Goal: Task Accomplishment & Management: Complete application form

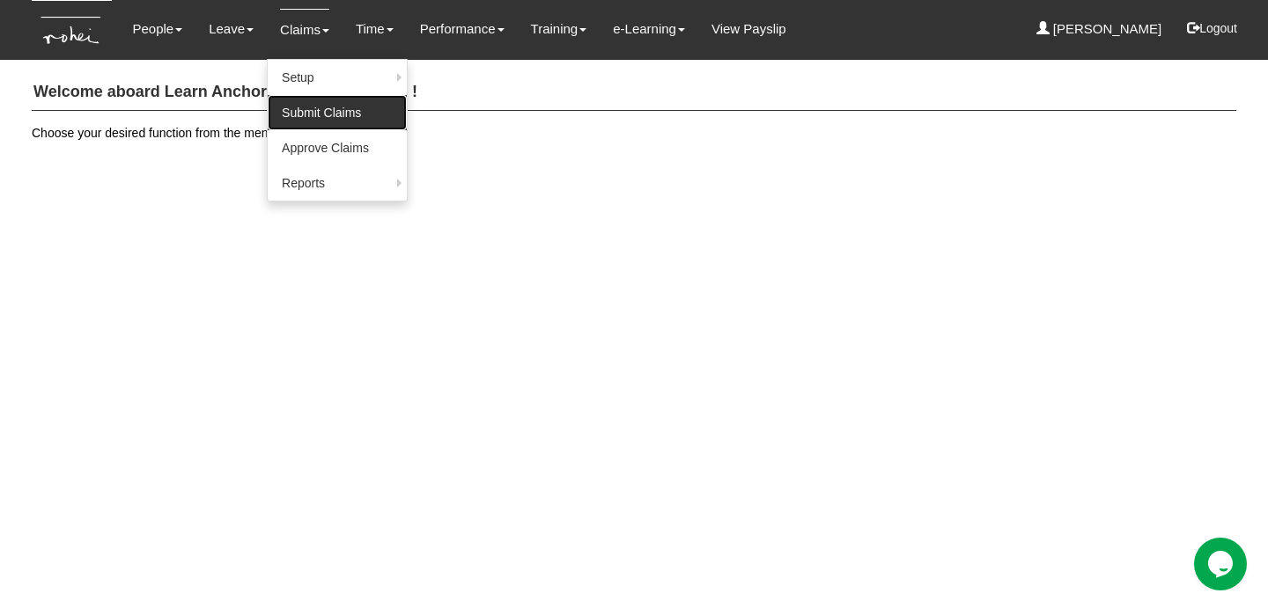
click at [324, 119] on link "Submit Claims" at bounding box center [337, 112] width 139 height 35
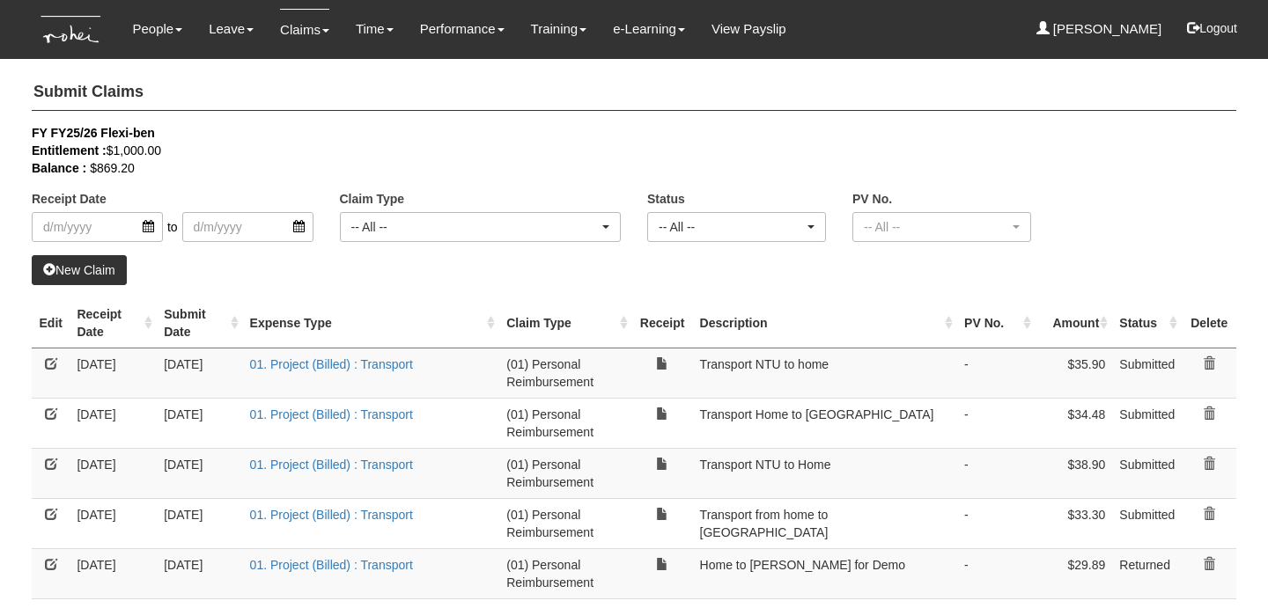
select select "50"
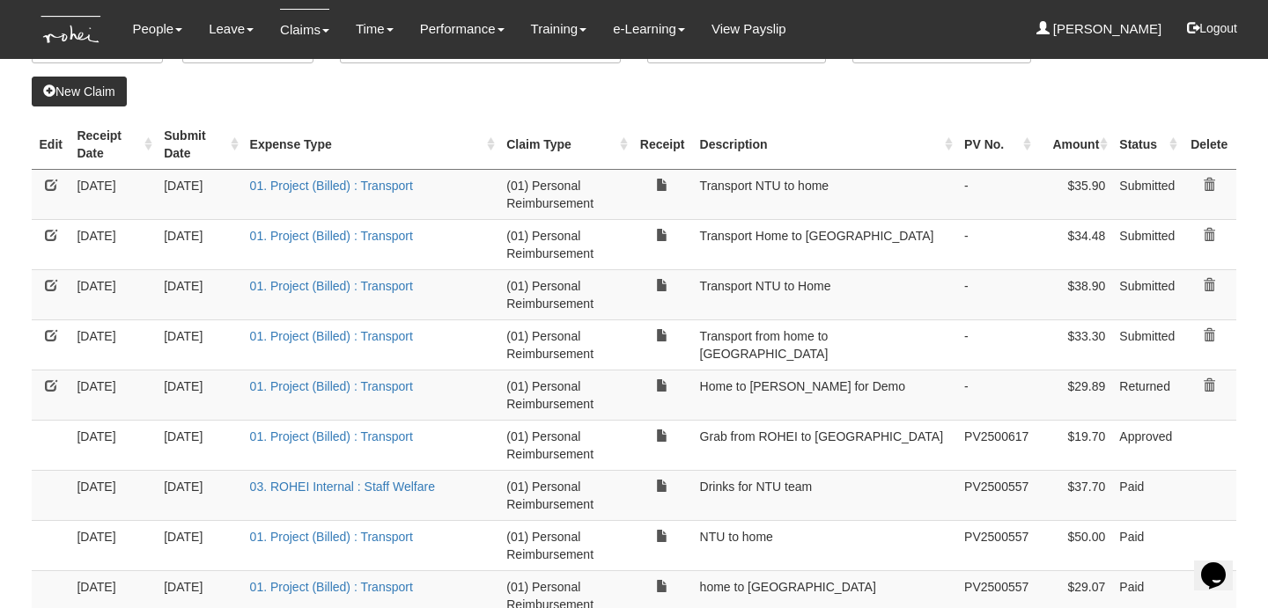
scroll to position [197, 0]
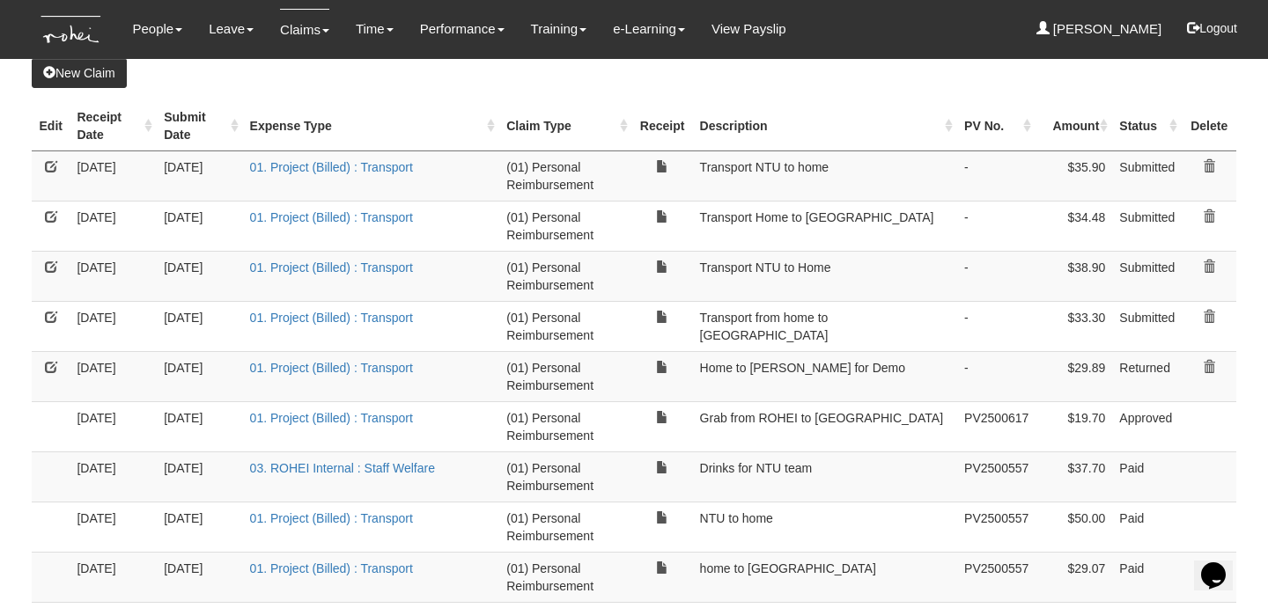
click at [52, 364] on link at bounding box center [51, 367] width 12 height 12
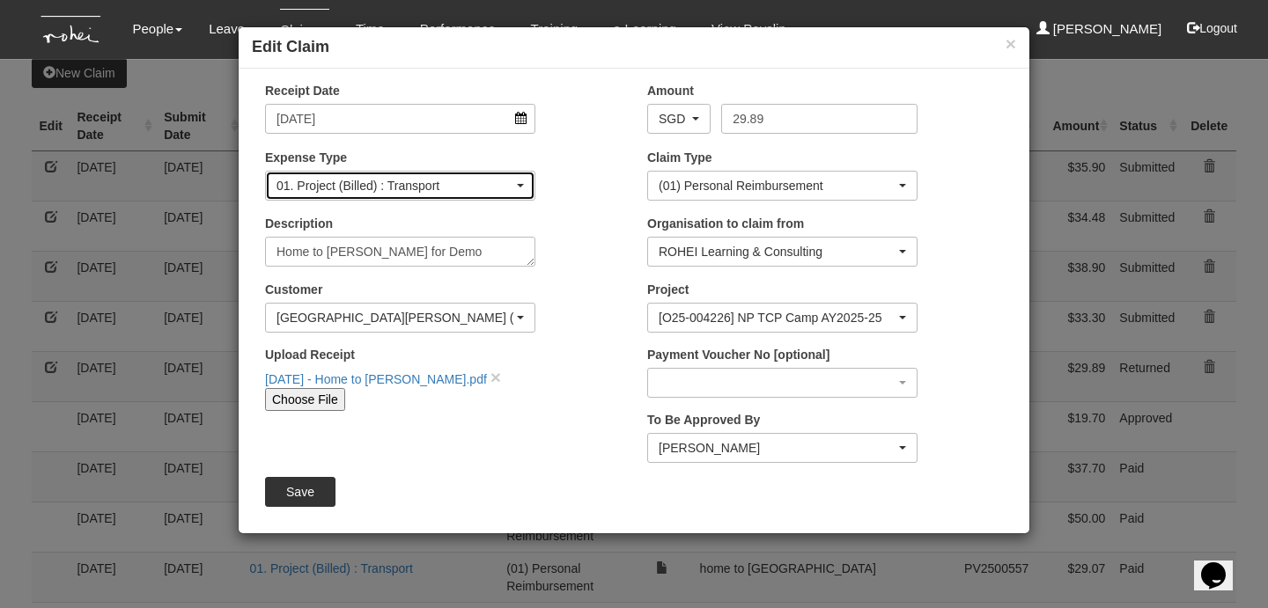
click at [452, 185] on div "01. Project (Billed) : Transport" at bounding box center [394, 186] width 237 height 18
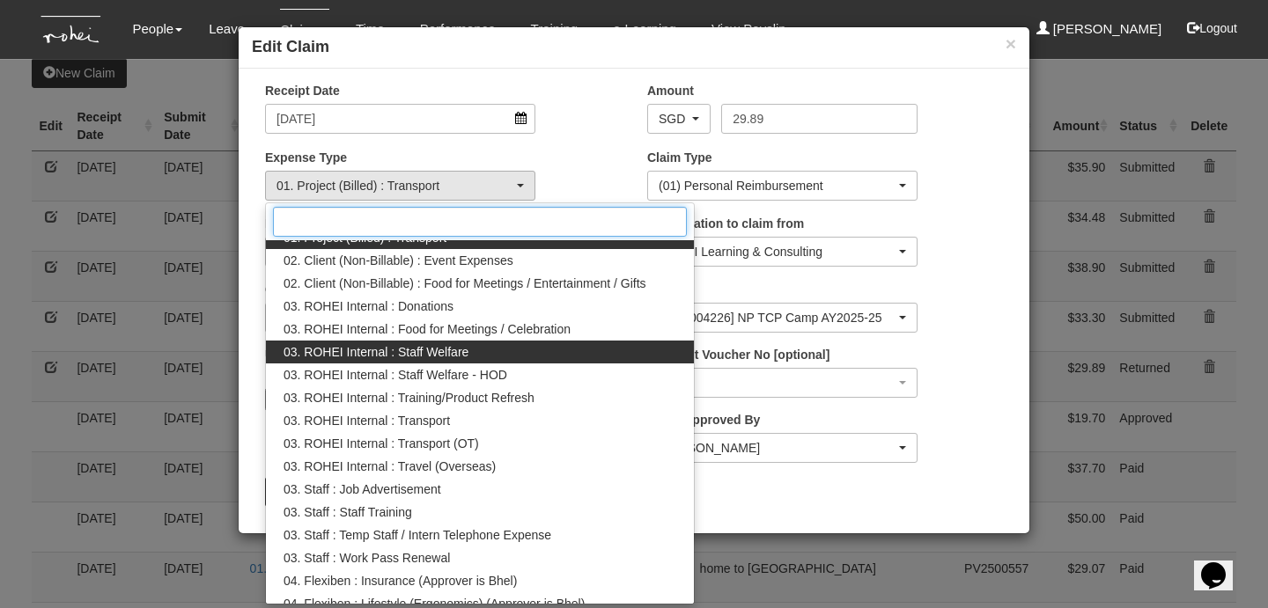
scroll to position [181, 0]
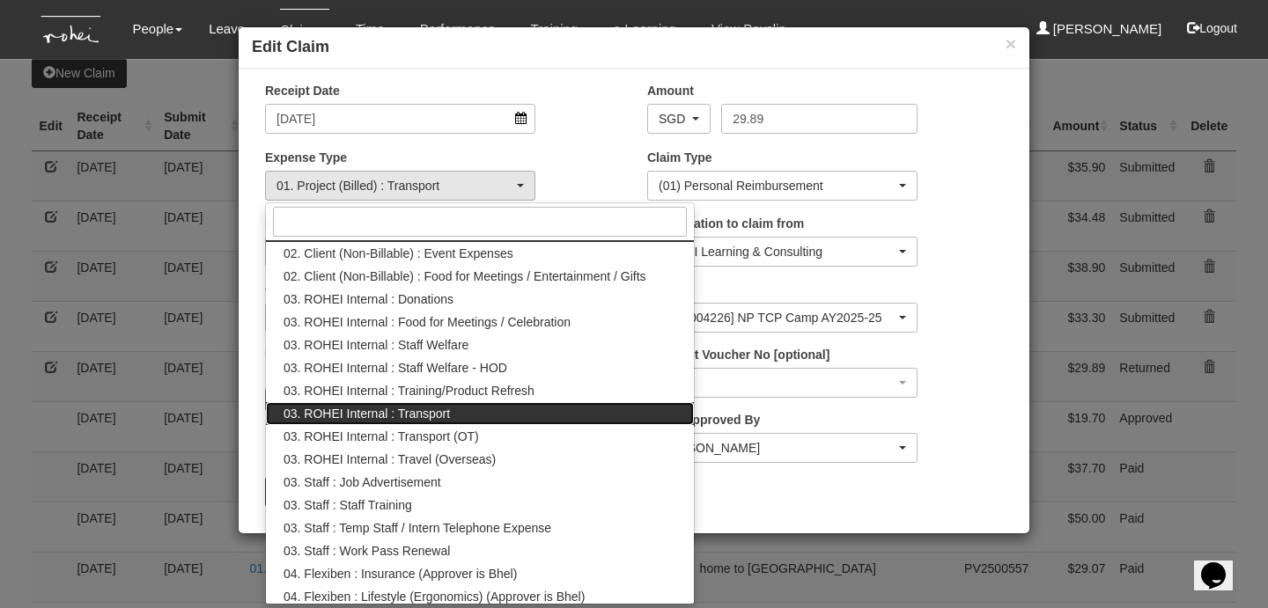
click at [441, 417] on span "03. ROHEI Internal : Transport" at bounding box center [366, 414] width 166 height 18
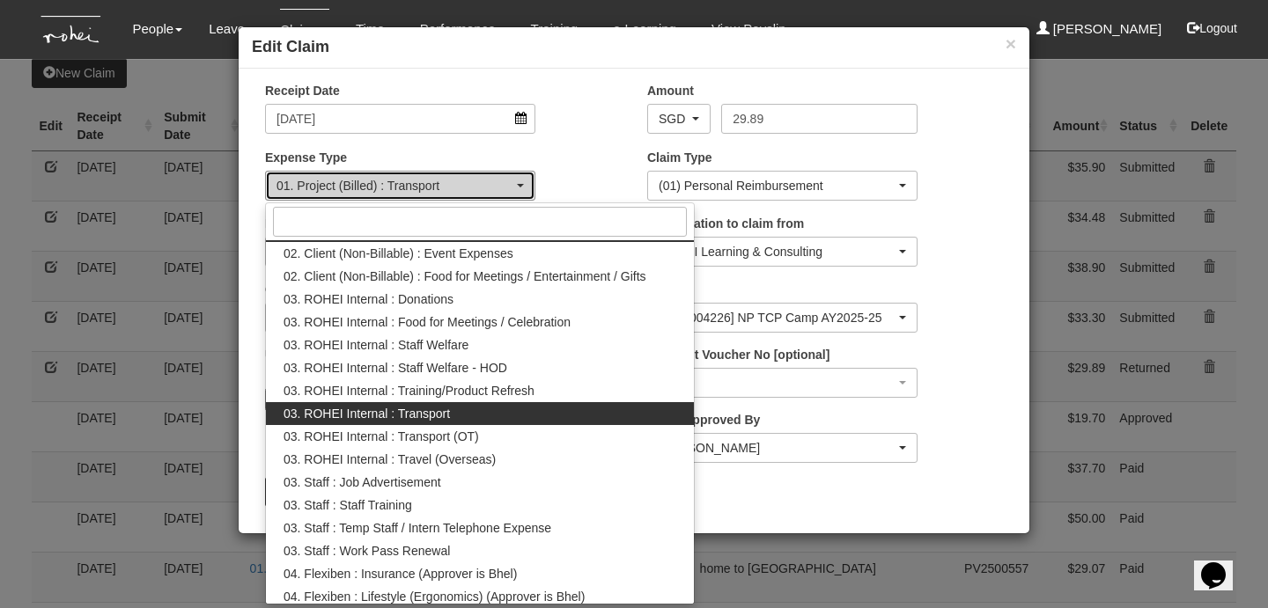
select select "140"
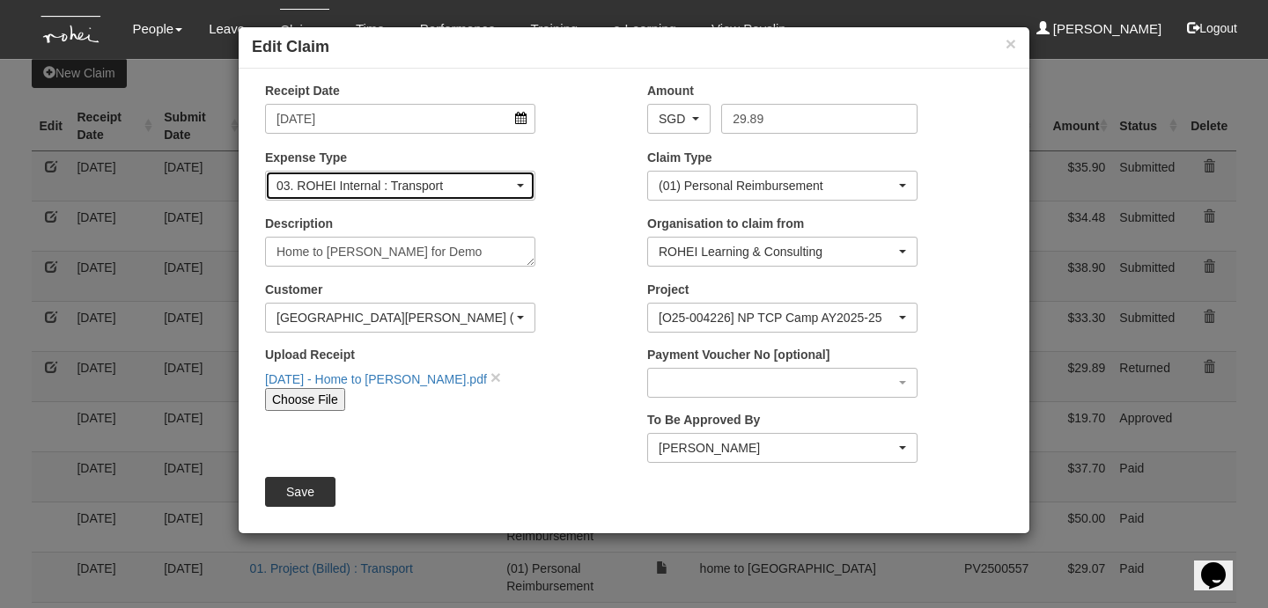
click at [473, 181] on div "03. ROHEI Internal : Transport" at bounding box center [394, 186] width 237 height 18
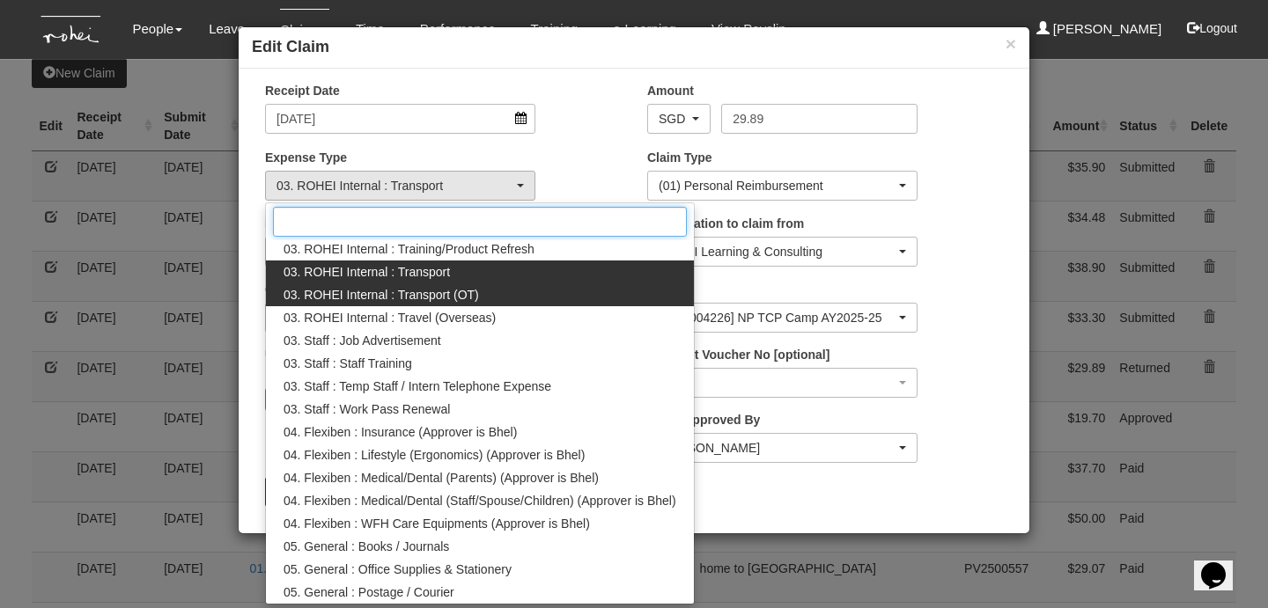
scroll to position [175, 0]
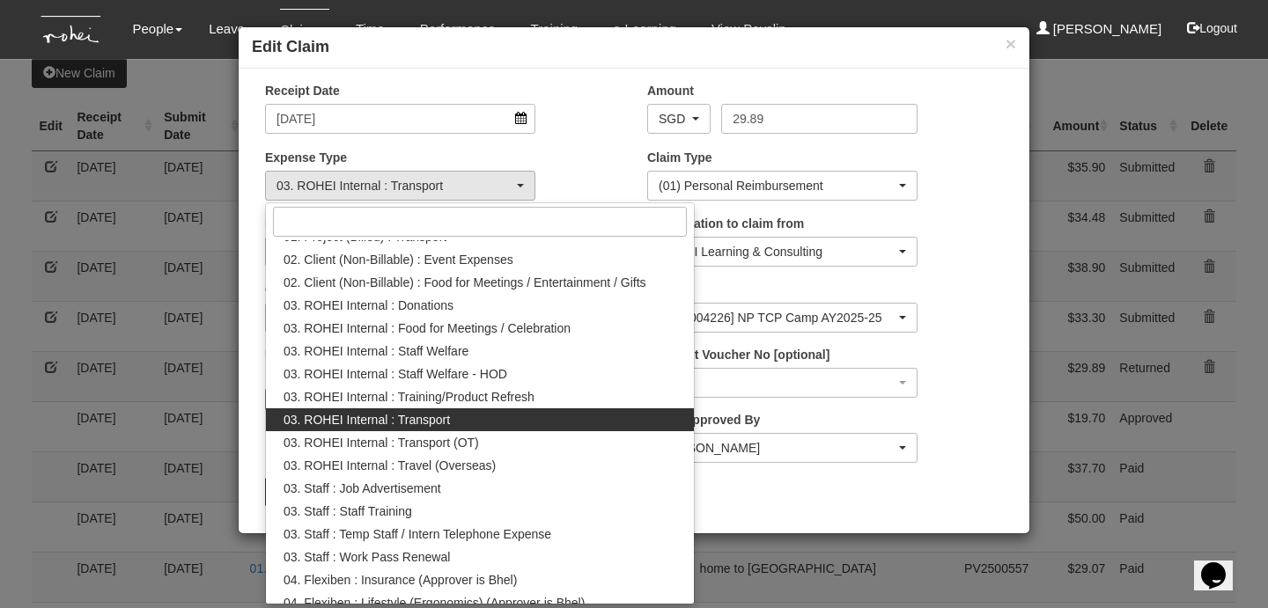
click at [941, 303] on div "Project [O23-003789] NP TCP Camp 2024 [O24-003816] NP Student Development Offic…" at bounding box center [825, 313] width 382 height 65
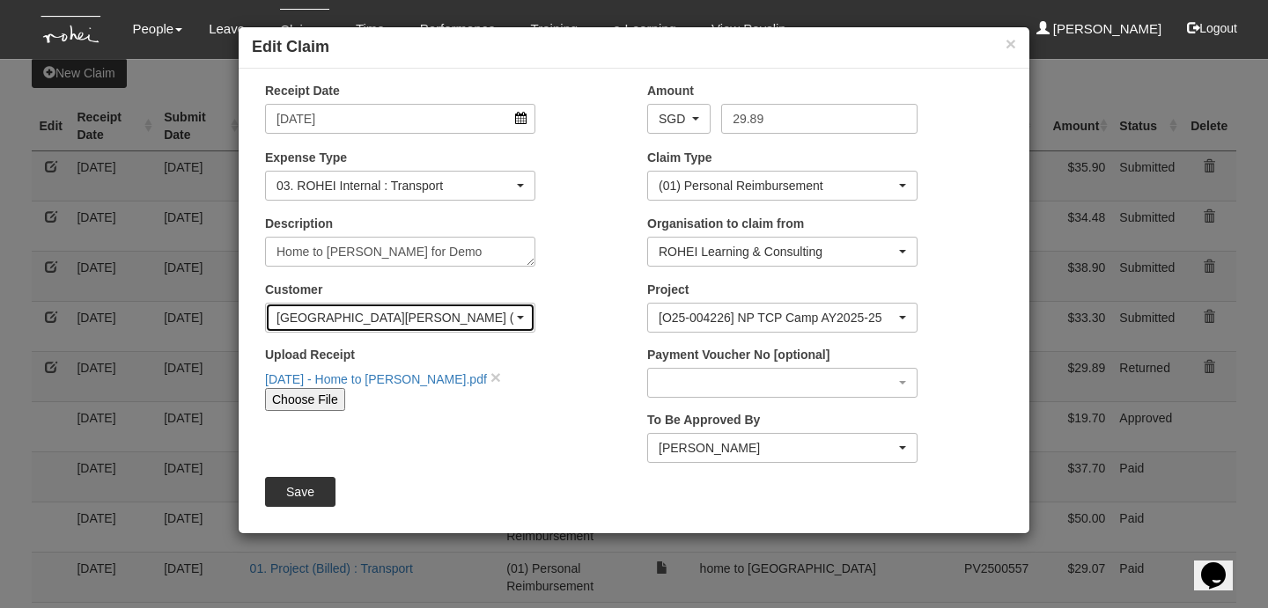
click at [381, 312] on div "Ngee Ann Polytechnic (NP)" at bounding box center [394, 318] width 237 height 18
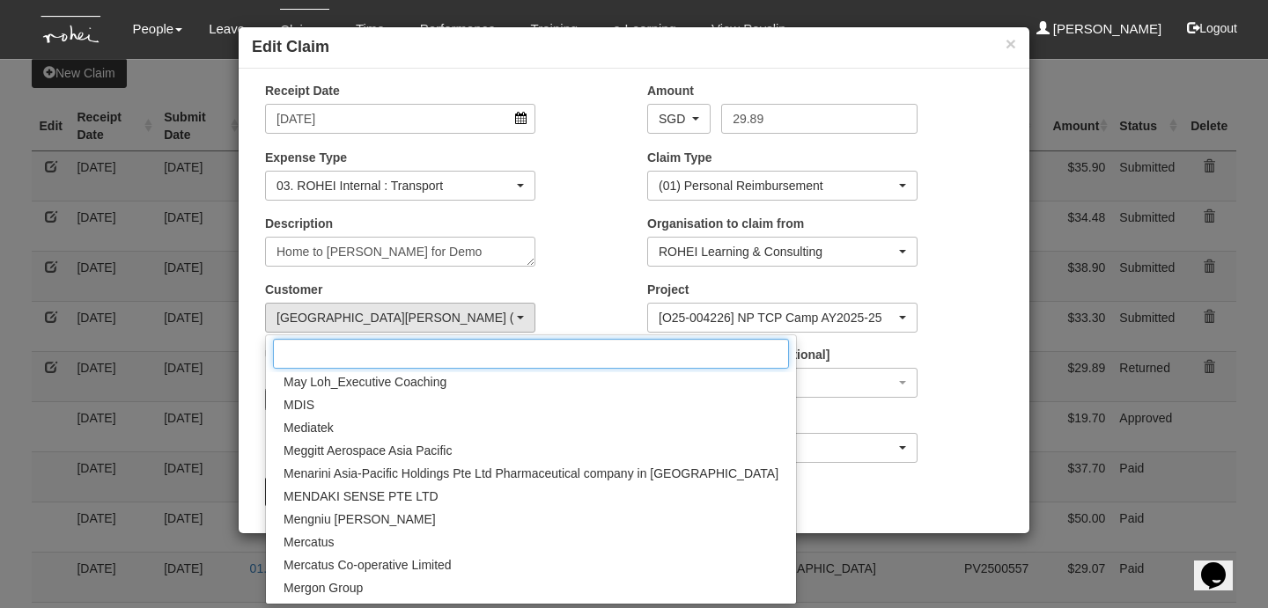
scroll to position [8466, 0]
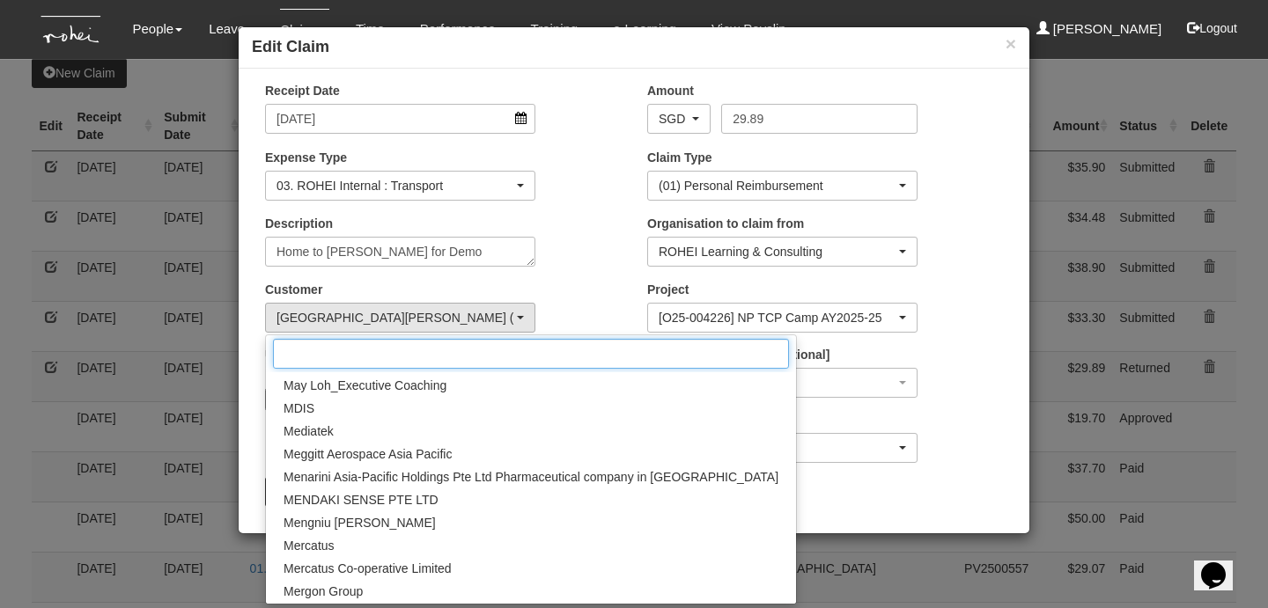
click at [357, 349] on input "Search" at bounding box center [531, 354] width 516 height 30
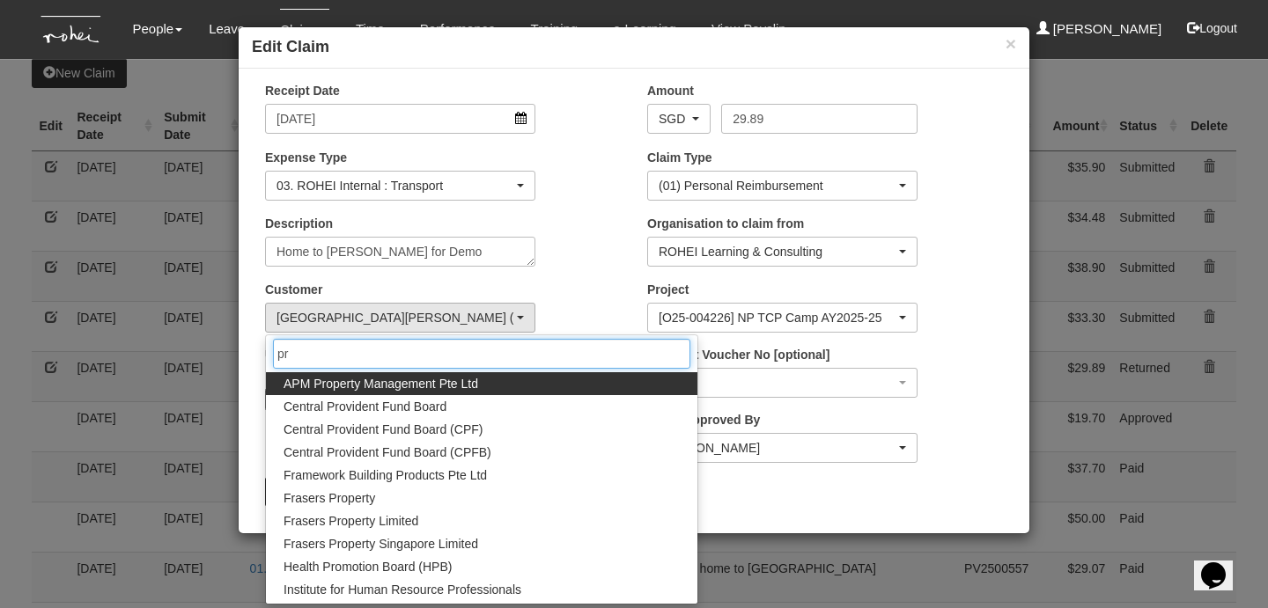
type input "p"
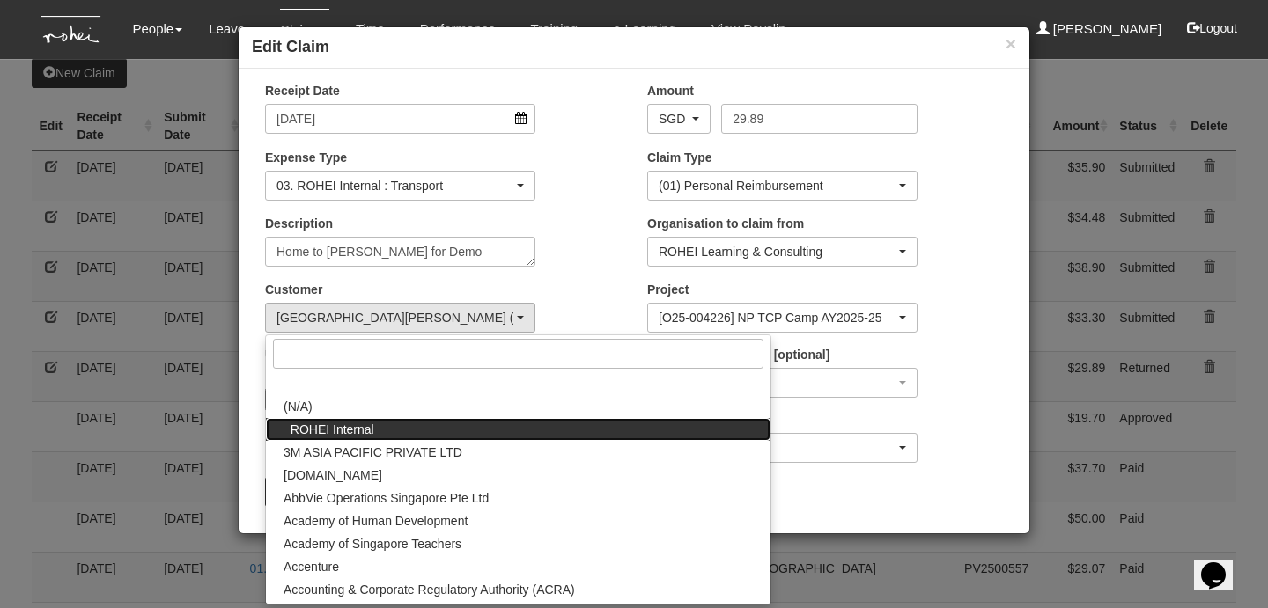
click at [389, 425] on link "_ROHEI Internal" at bounding box center [518, 429] width 504 height 23
select select "397"
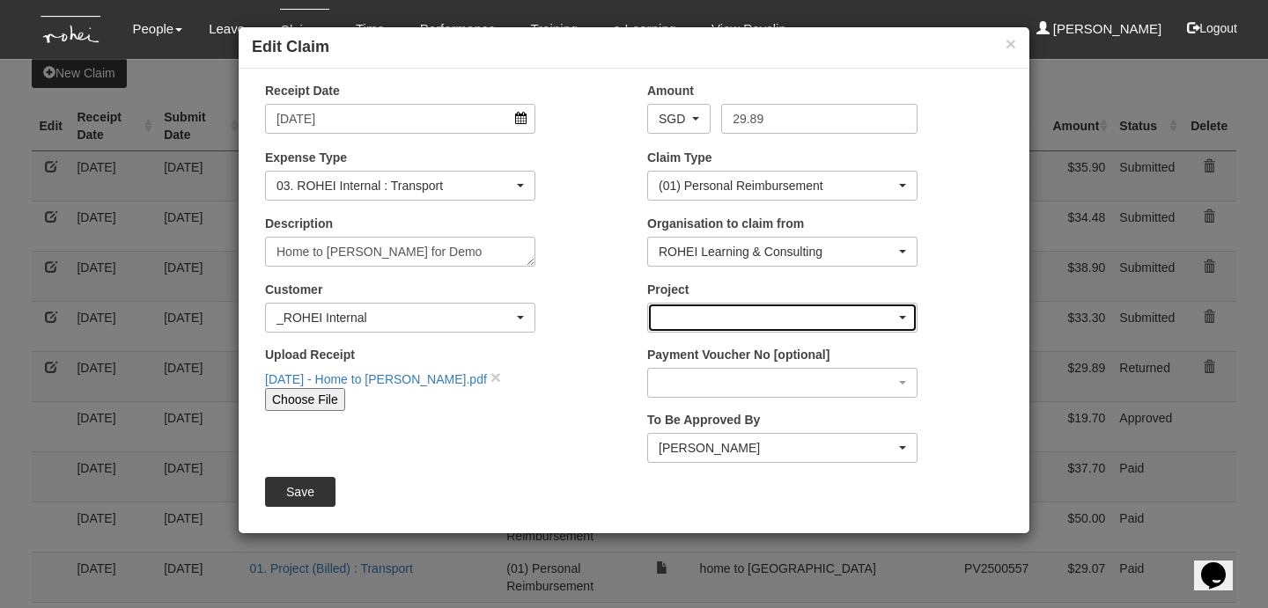
click at [769, 312] on div "button" at bounding box center [782, 318] width 268 height 28
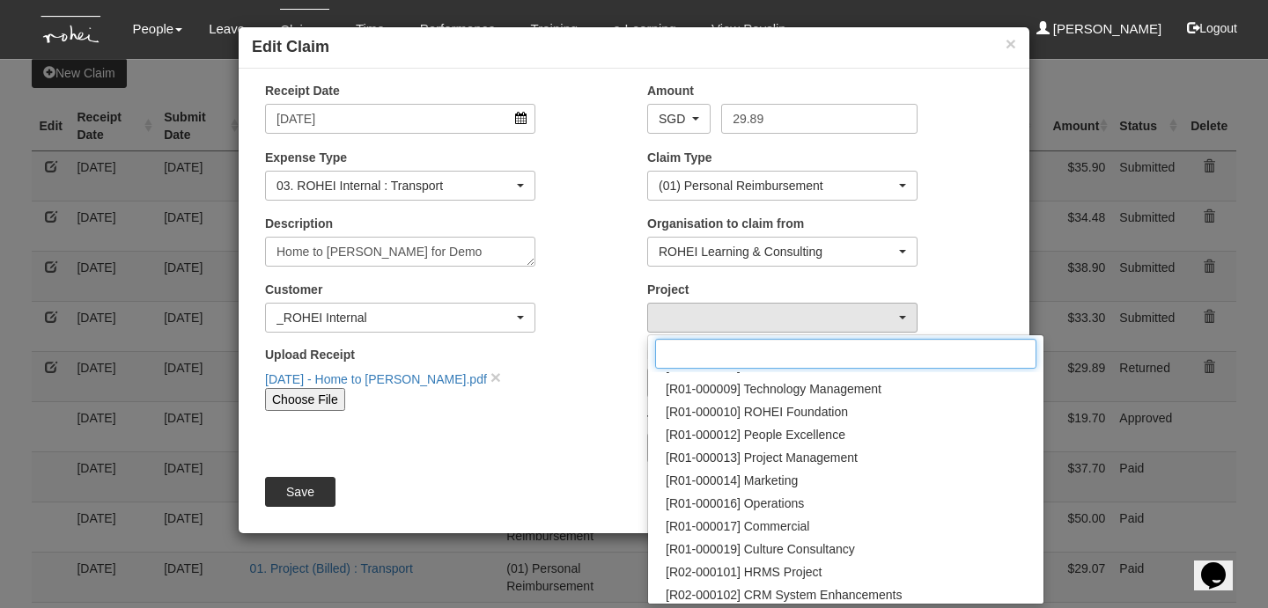
scroll to position [253, 0]
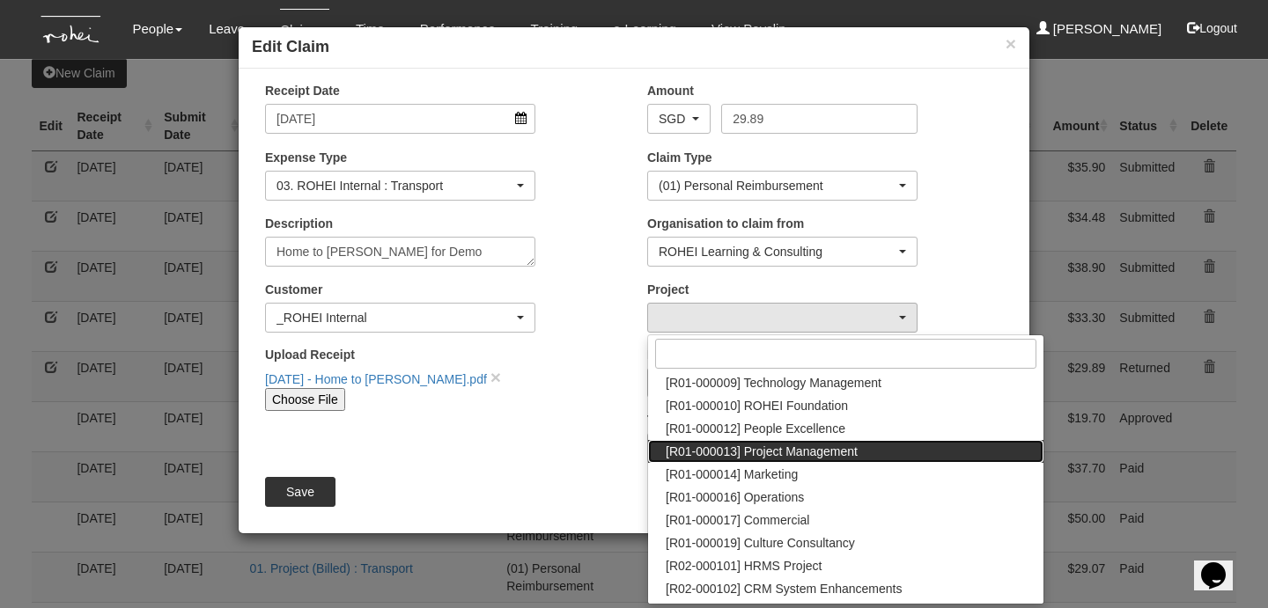
click at [774, 452] on span "[R01-000013] Project Management" at bounding box center [761, 452] width 192 height 18
select select "1495"
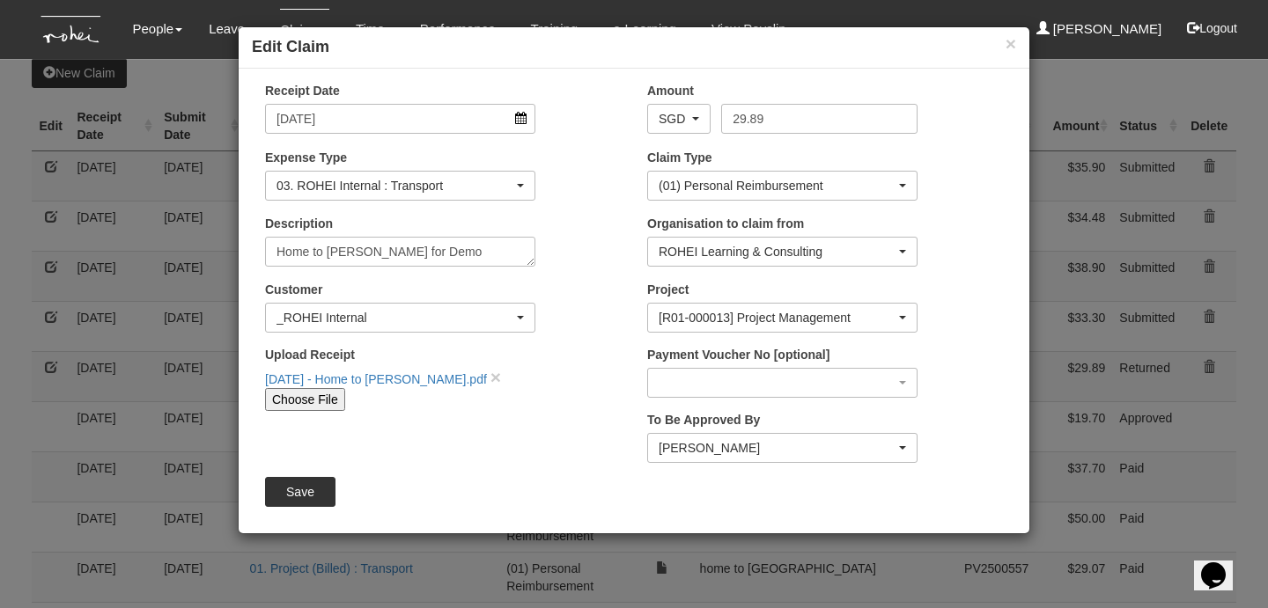
click at [948, 307] on div "Project [C23-000072] Learning Journey Development [C24-000077] ALC Future-Orien…" at bounding box center [825, 313] width 382 height 65
click at [318, 483] on input "Save" at bounding box center [300, 492] width 70 height 30
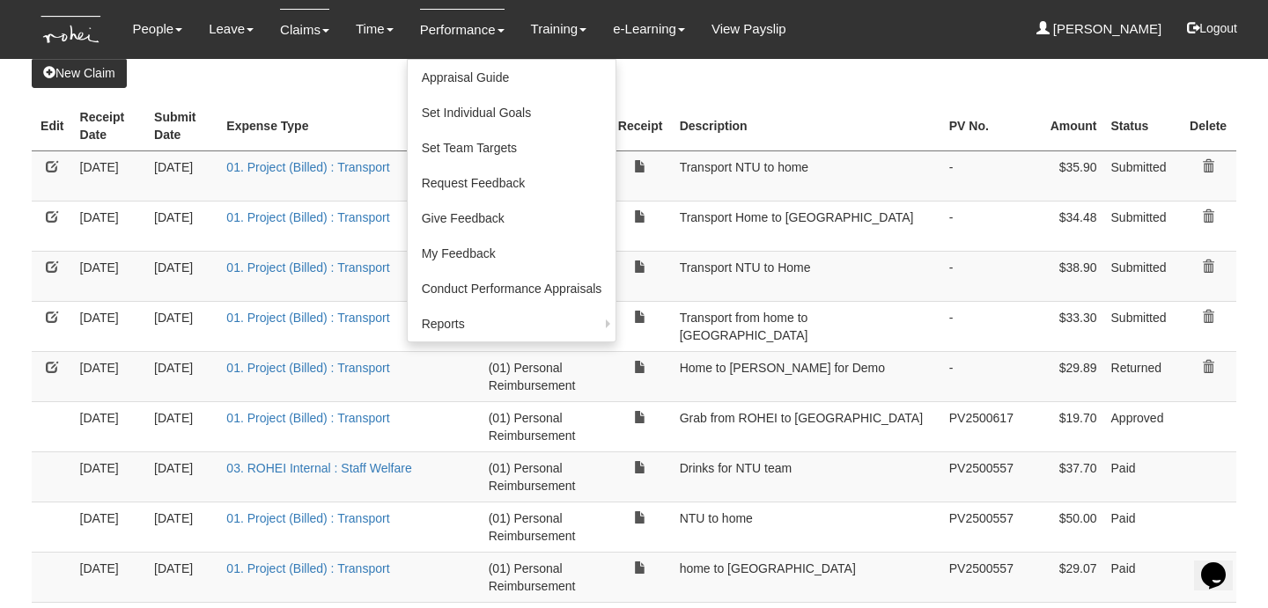
select select "50"
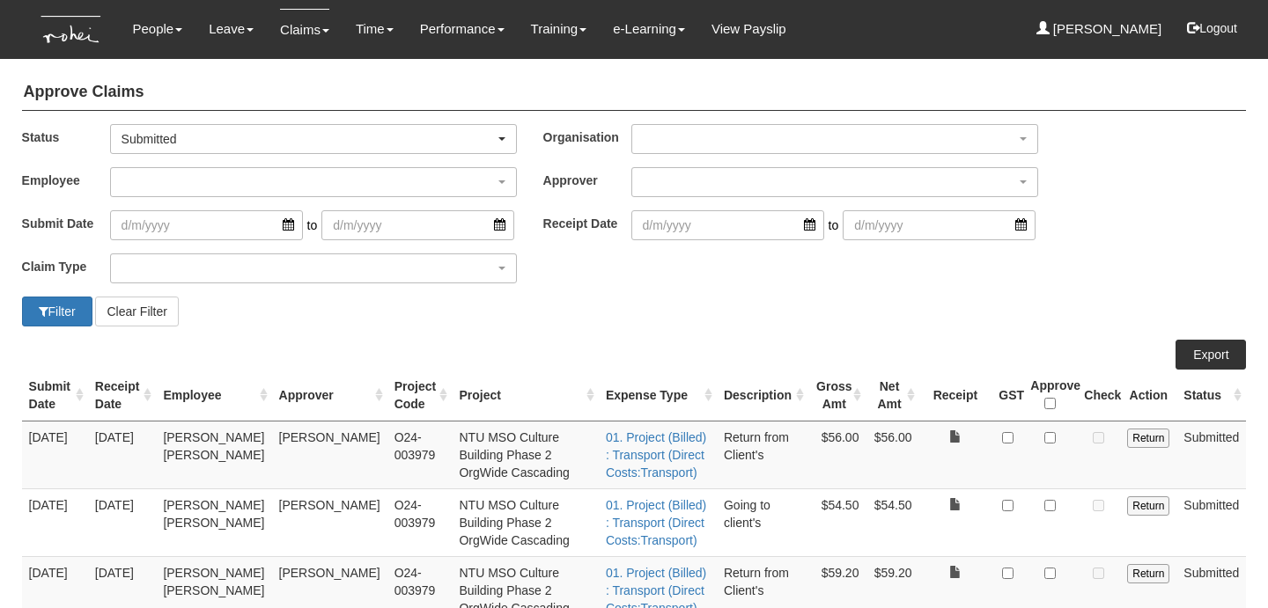
select select "50"
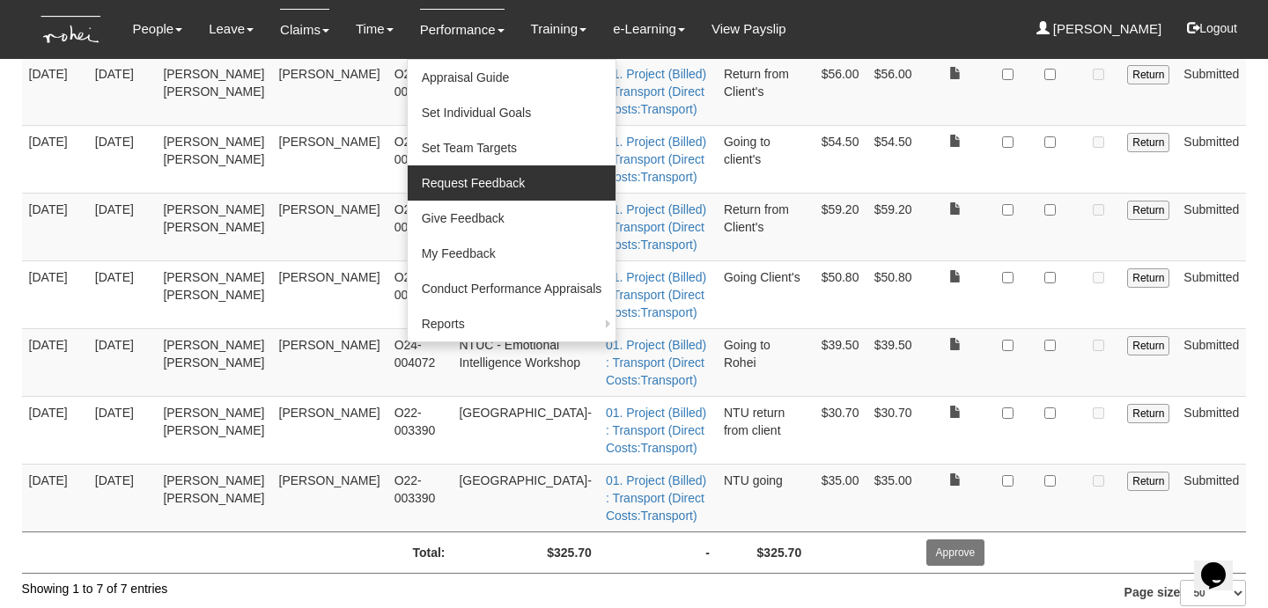
scroll to position [379, 0]
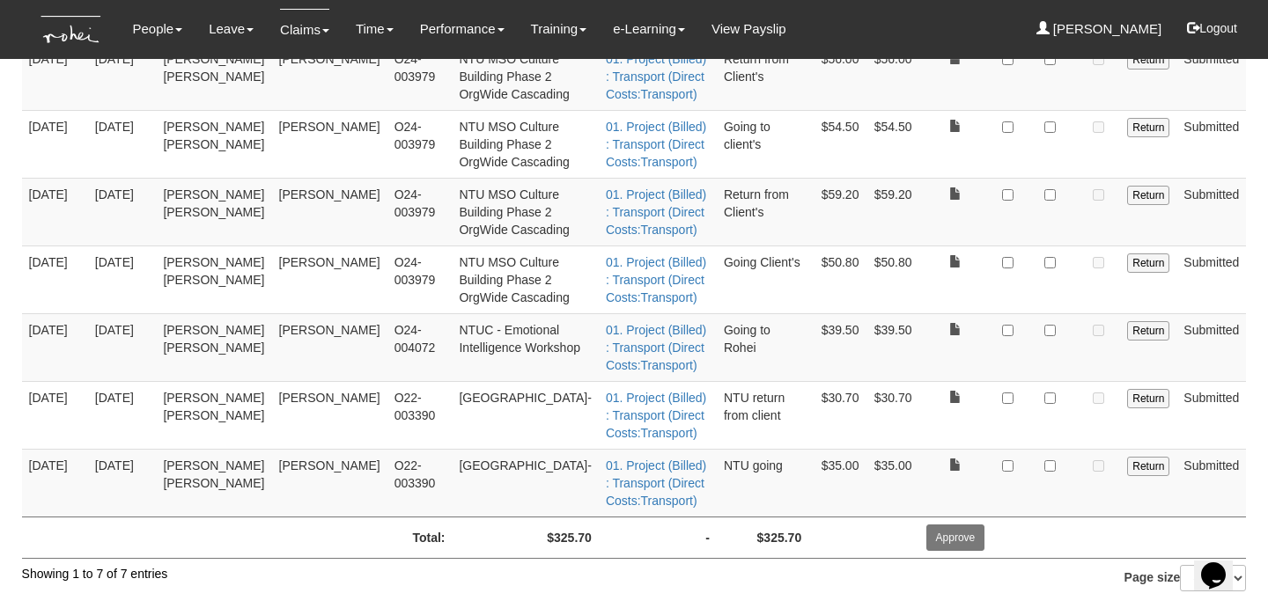
click at [869, 485] on td "$35.00" at bounding box center [891, 483] width 53 height 68
click at [640, 537] on td "-" at bounding box center [658, 537] width 118 height 41
click at [1054, 467] on td at bounding box center [1050, 483] width 54 height 68
click at [1054, 462] on input "checkbox" at bounding box center [1049, 465] width 11 height 11
checkbox input "true"
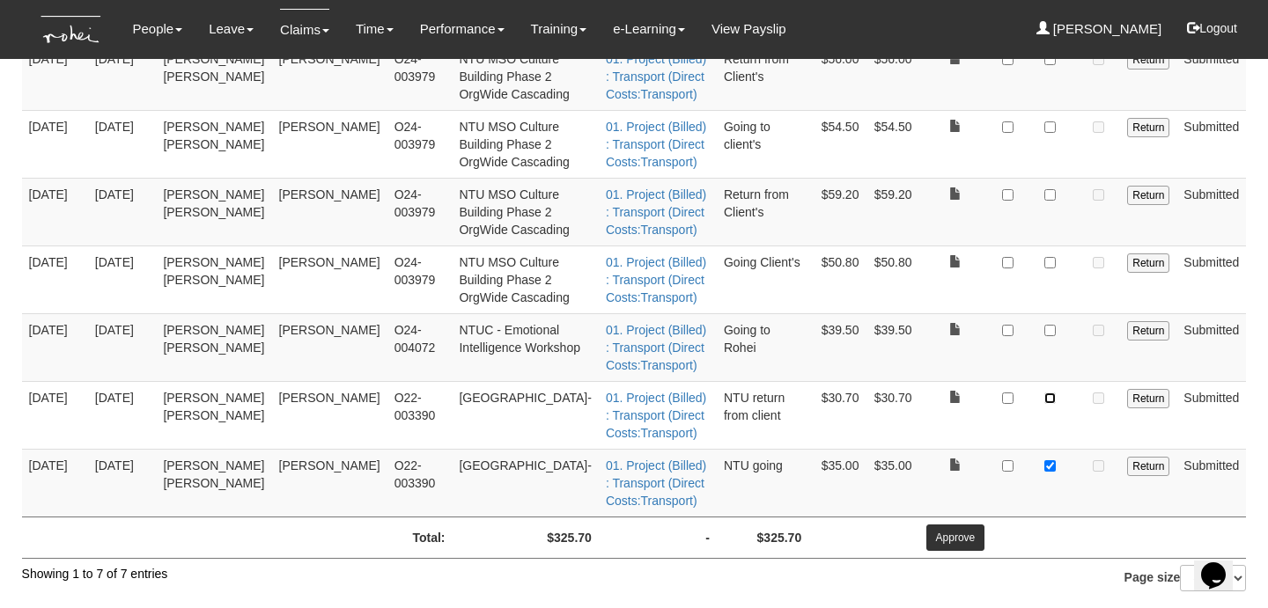
click at [1050, 398] on input "checkbox" at bounding box center [1049, 398] width 11 height 11
checkbox input "true"
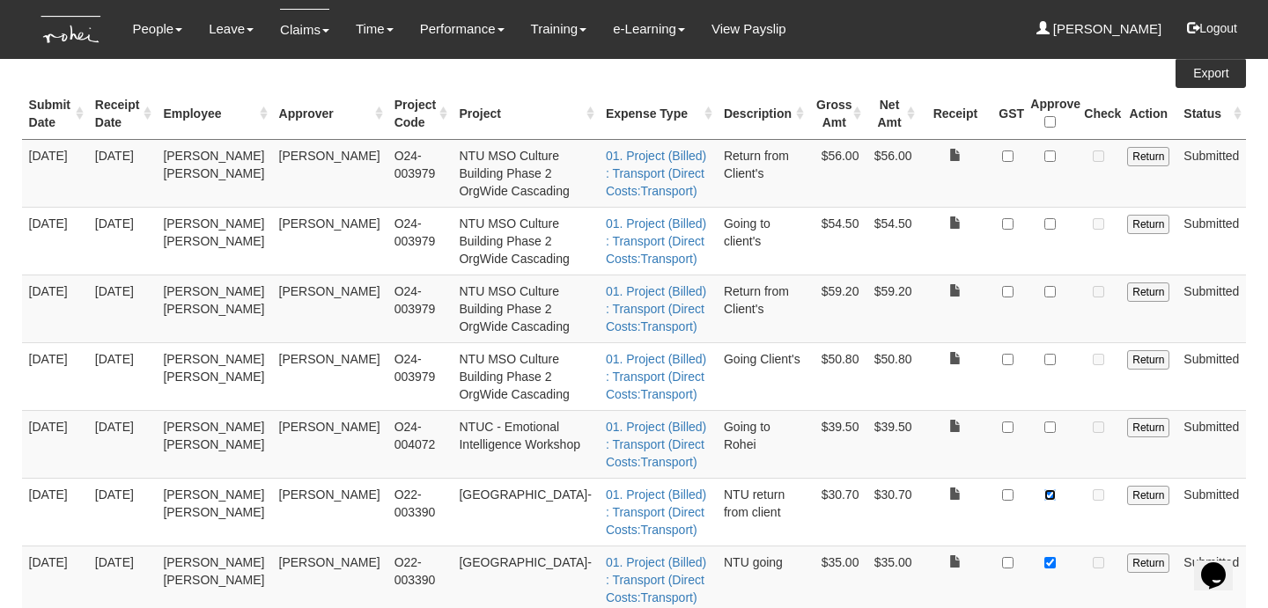
scroll to position [284, 0]
click at [1054, 354] on input "checkbox" at bounding box center [1049, 356] width 11 height 11
checkbox input "true"
click at [1055, 283] on input "checkbox" at bounding box center [1049, 288] width 11 height 11
checkbox input "true"
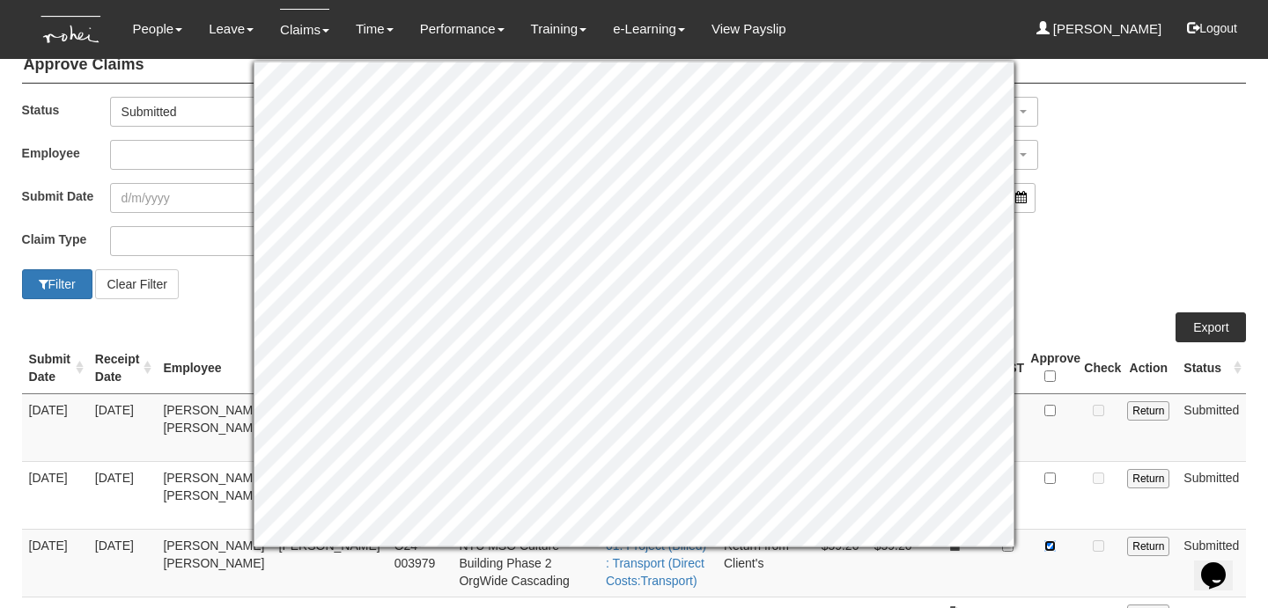
scroll to position [26, 0]
click at [1094, 253] on div "Claim Type (01) Personal Reimbursement (02) Advance Disbursement (03) [PERSON_N…" at bounding box center [634, 249] width 1251 height 43
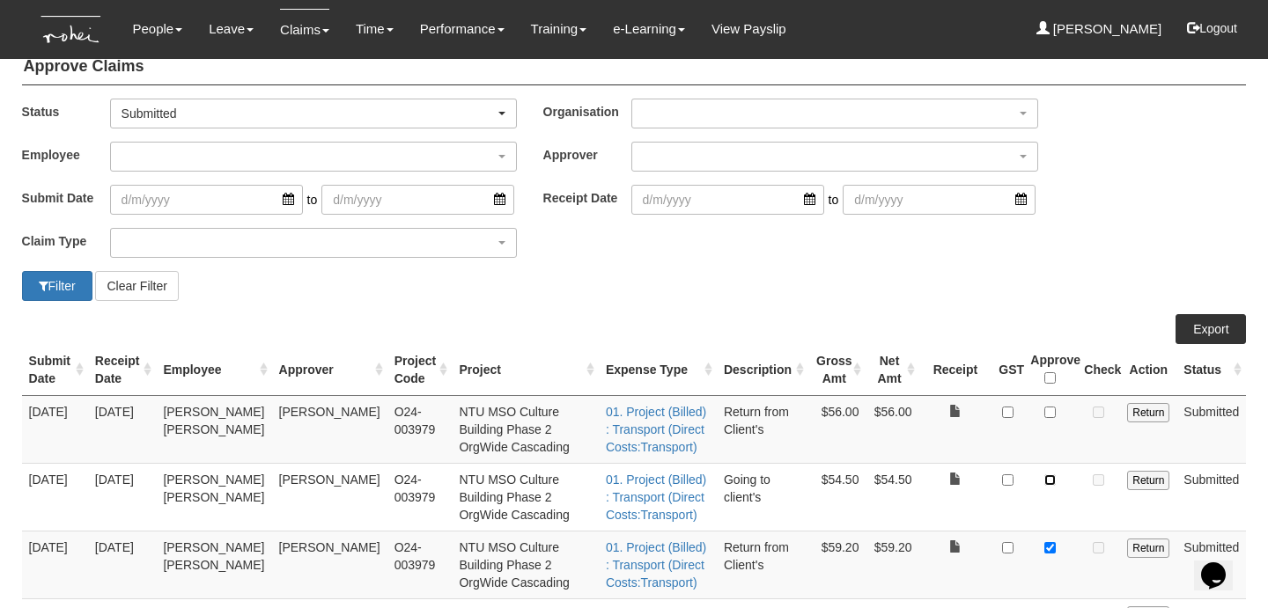
click at [1046, 475] on input "checkbox" at bounding box center [1049, 479] width 11 height 11
checkbox input "true"
click at [1047, 407] on input "checkbox" at bounding box center [1049, 412] width 11 height 11
checkbox input "true"
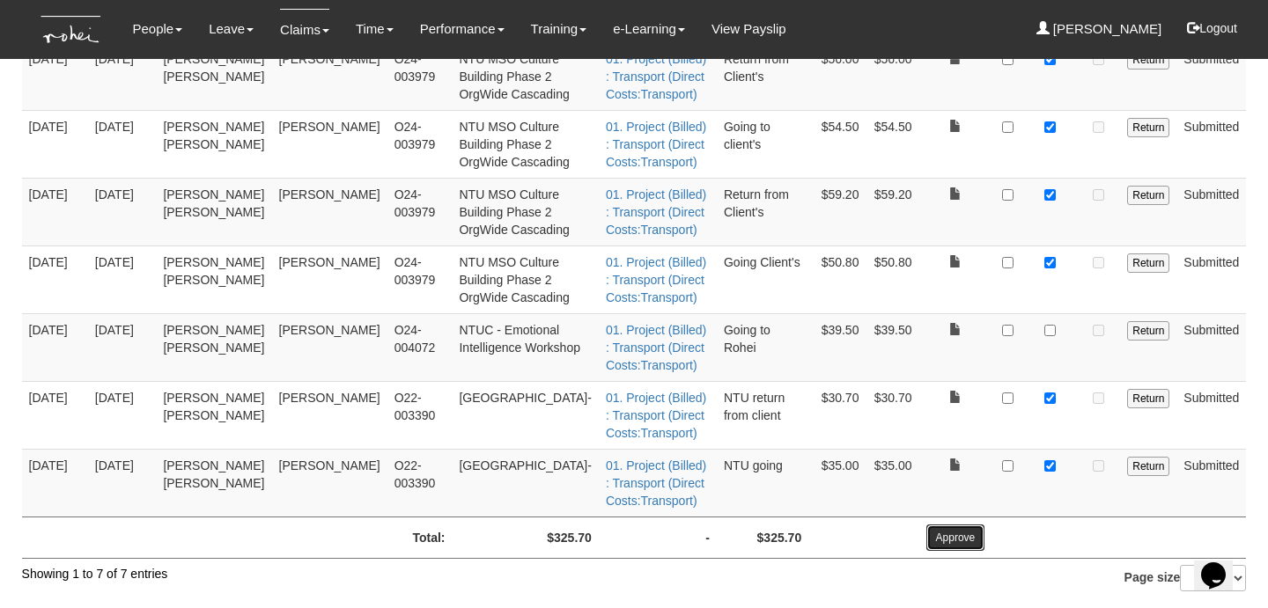
click at [960, 539] on input "Approve" at bounding box center [955, 538] width 59 height 26
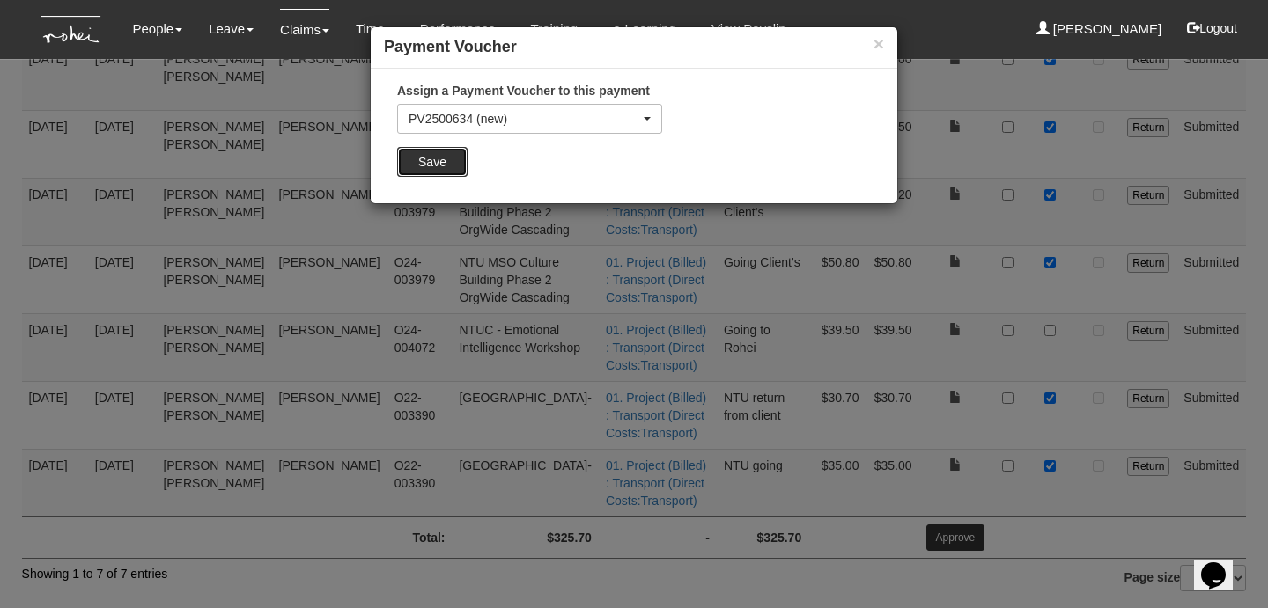
click at [456, 157] on input "Save" at bounding box center [432, 162] width 70 height 30
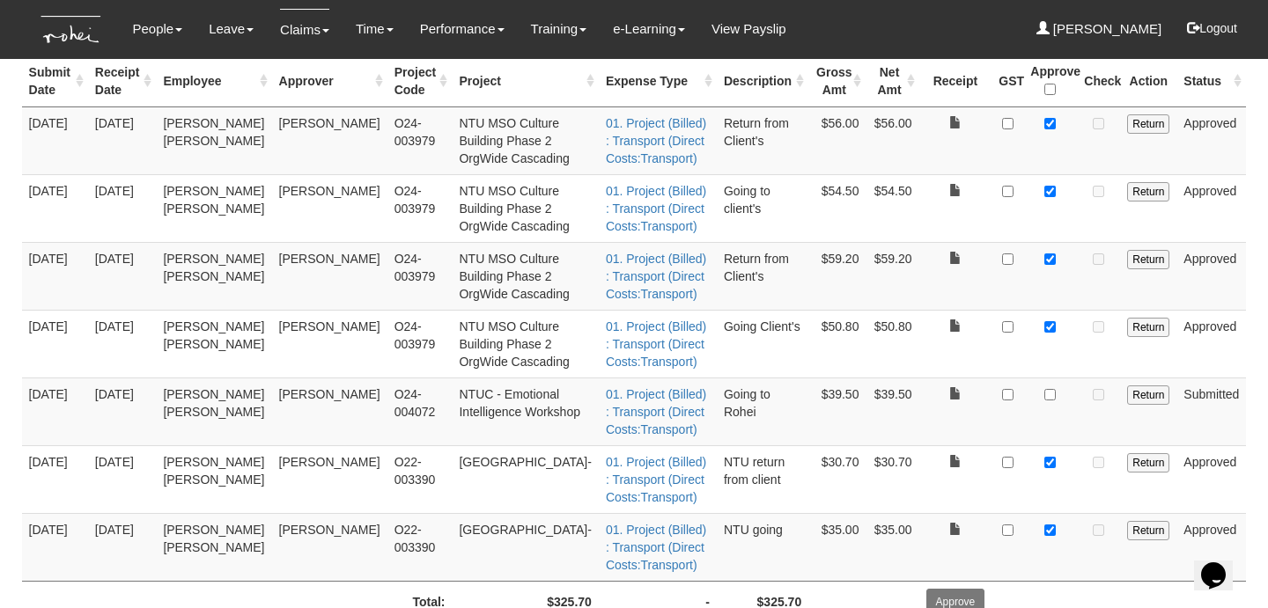
scroll to position [321, 0]
